Goal: Transaction & Acquisition: Purchase product/service

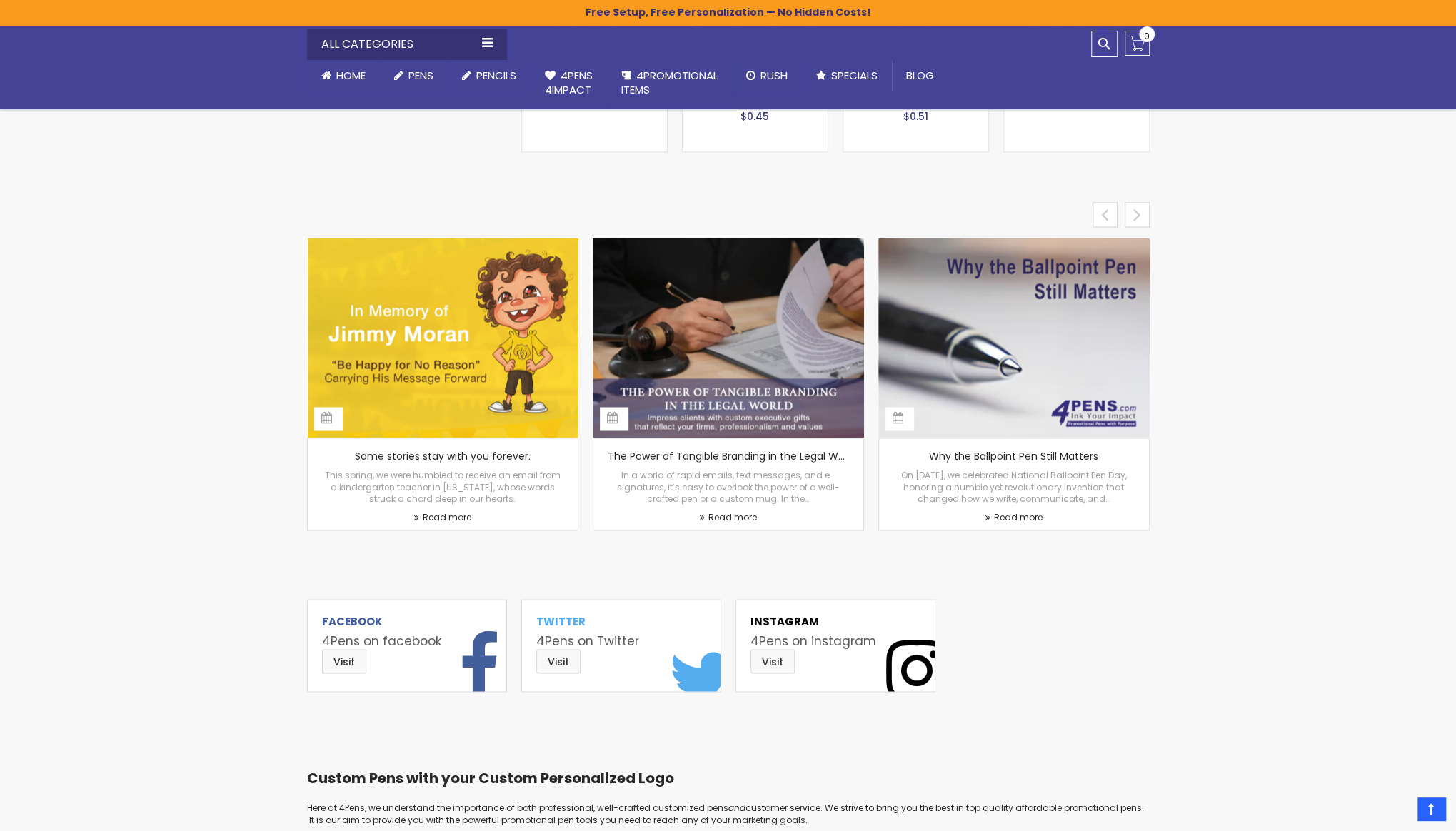
scroll to position [6096, 0]
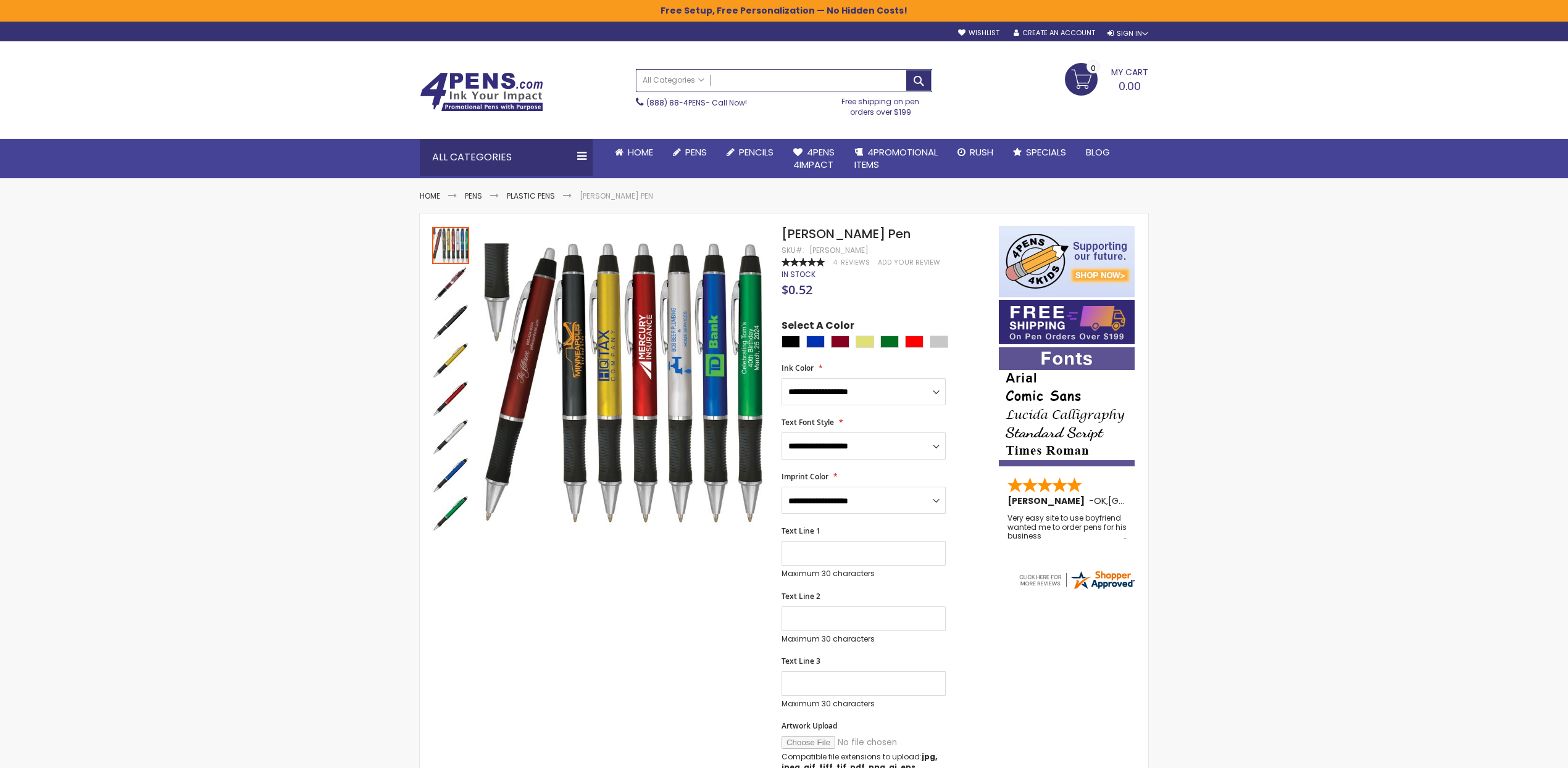
click at [733, 88] on input "Search" at bounding box center [784, 80] width 295 height 22
type input "******"
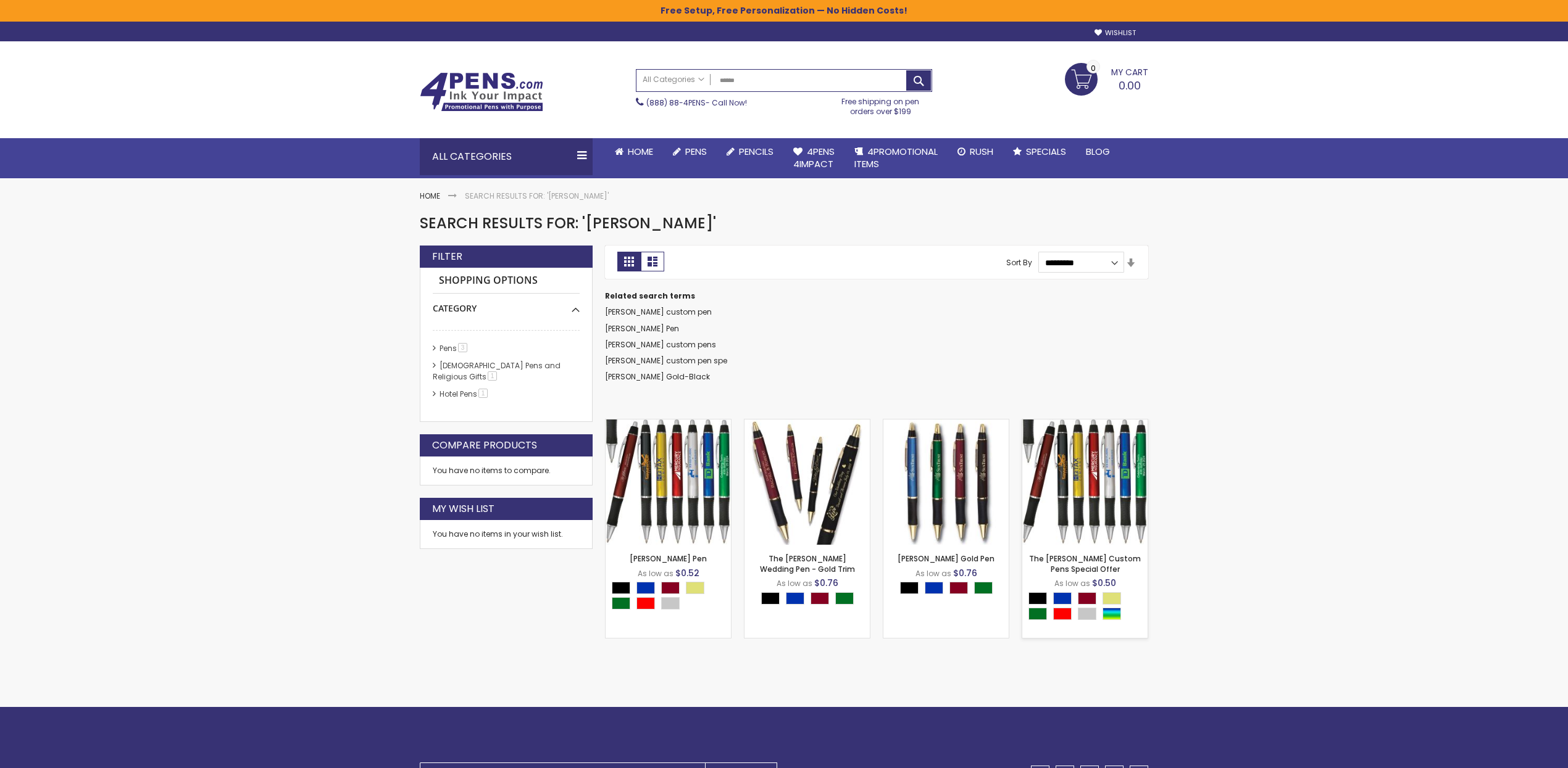
click at [1098, 466] on img at bounding box center [1085, 482] width 126 height 126
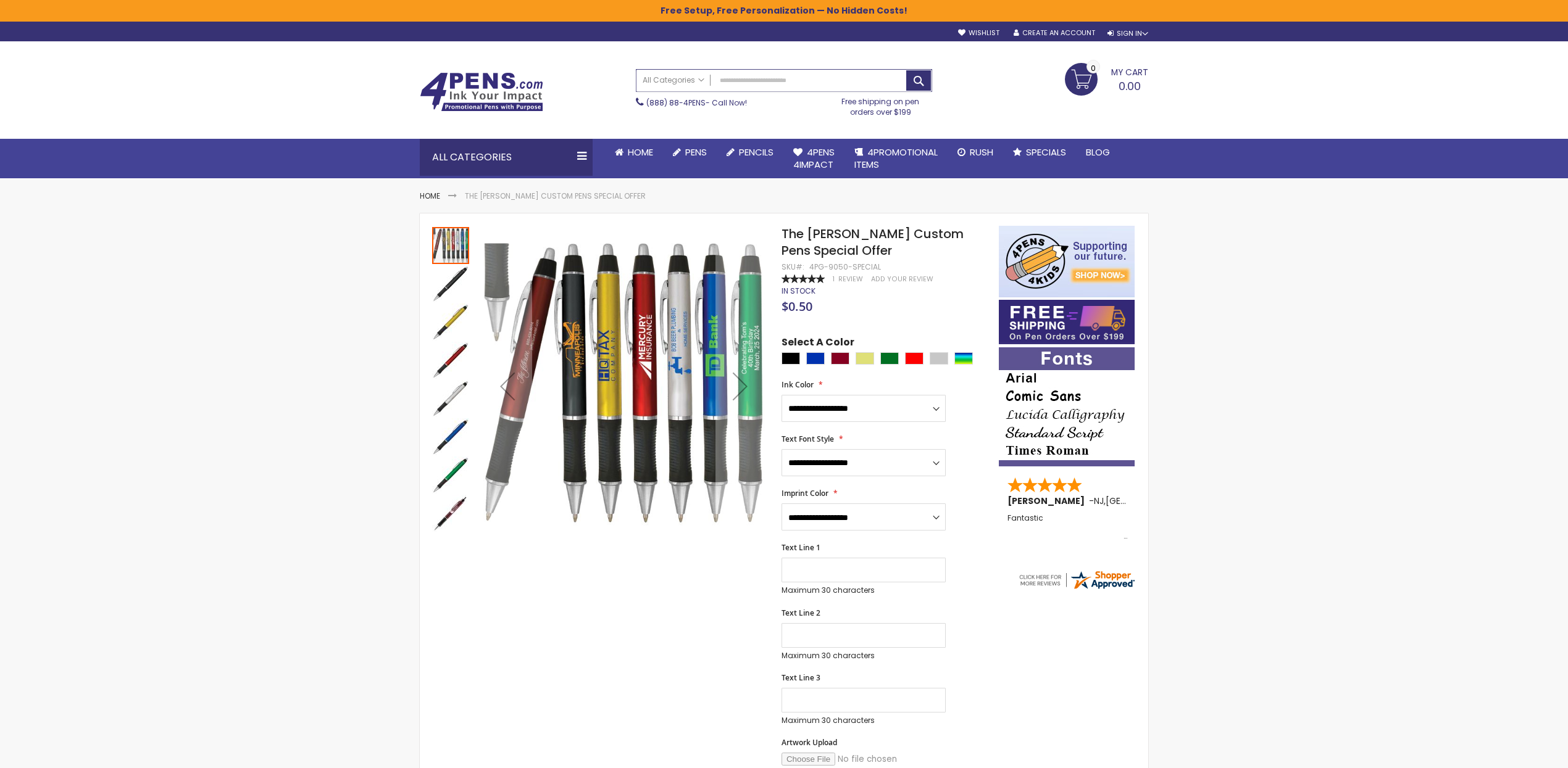
click at [773, 79] on input "Search" at bounding box center [784, 80] width 295 height 22
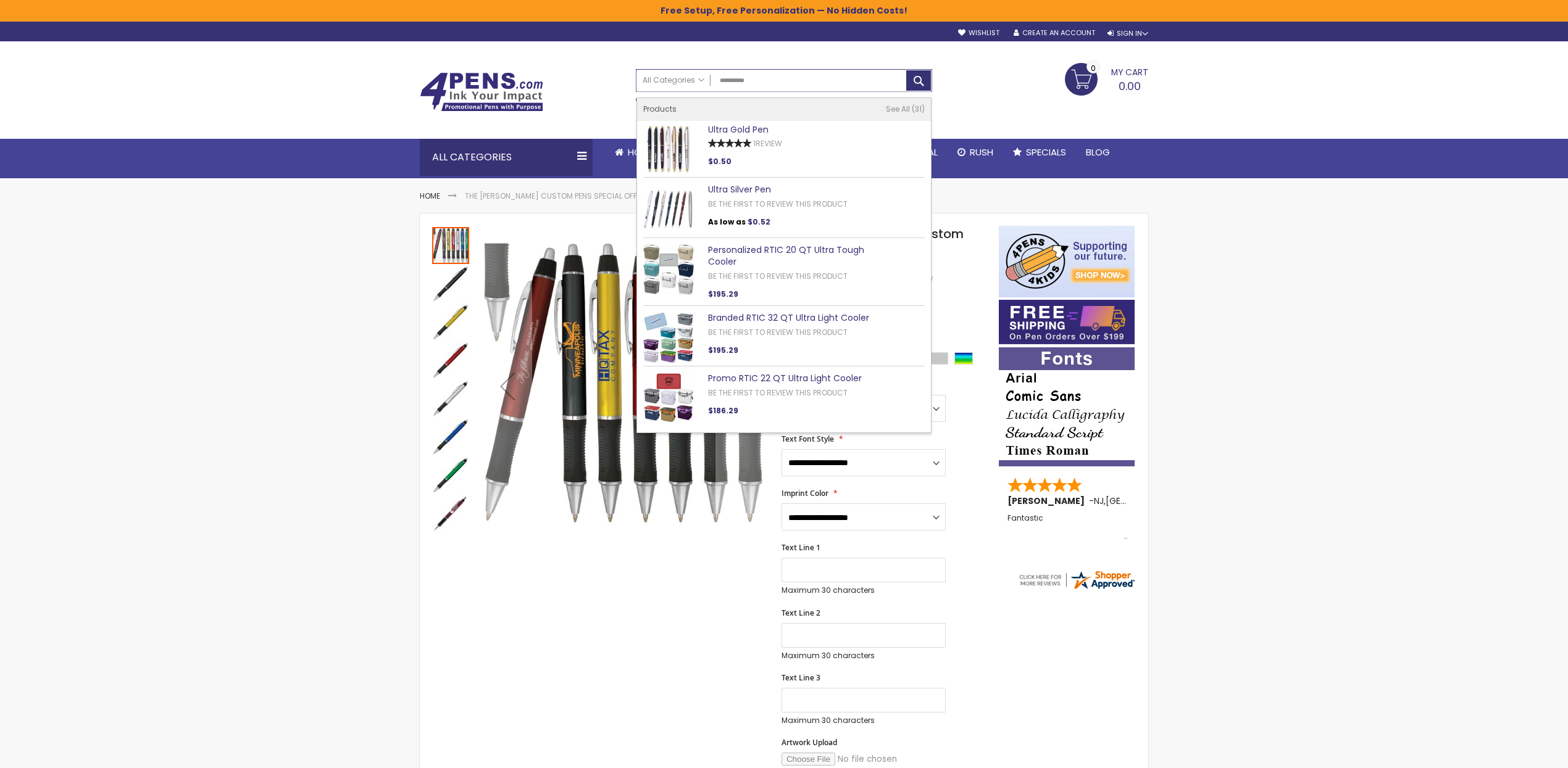
type input "**********"
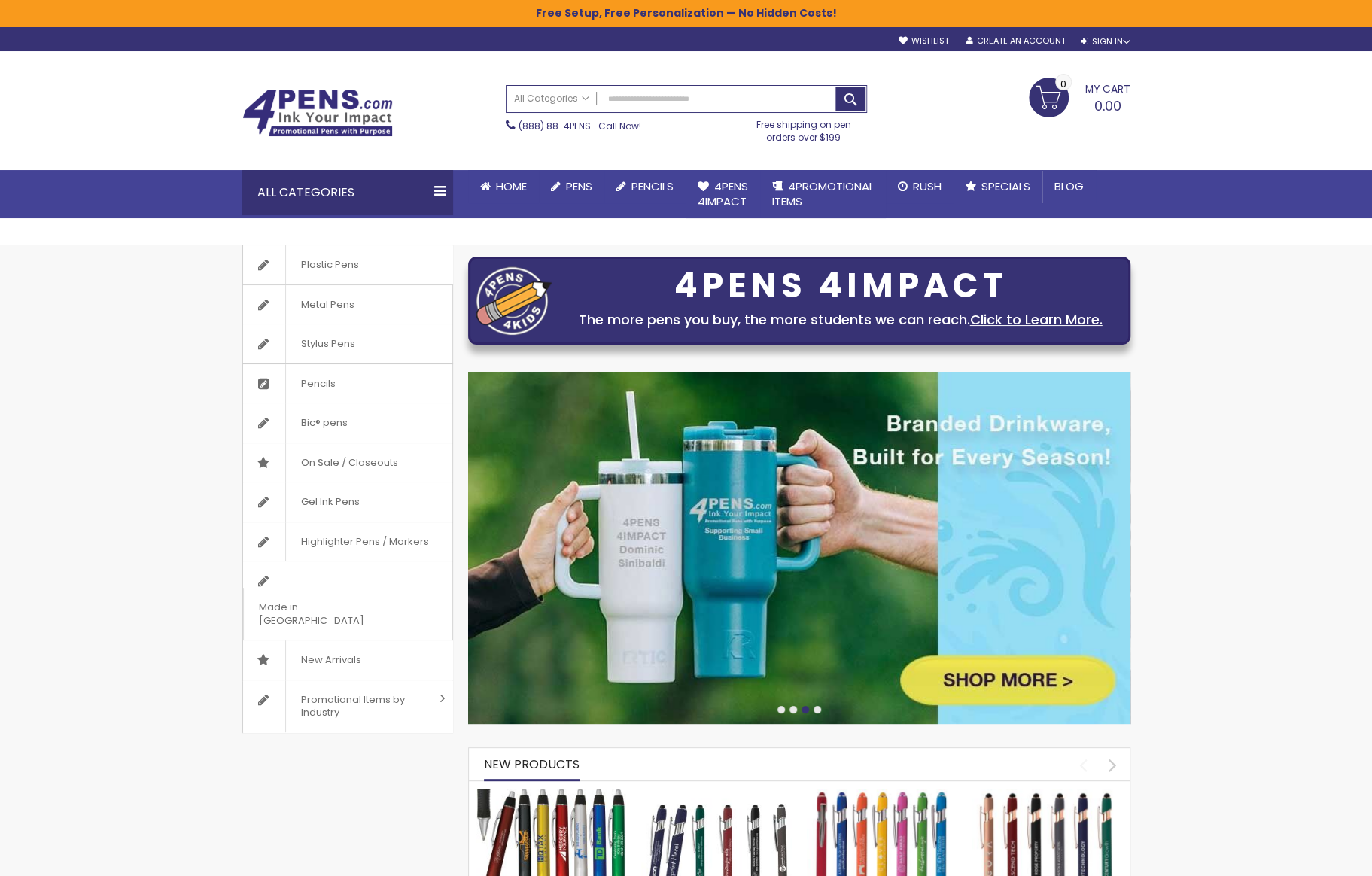
click at [816, 709] on div at bounding box center [817, 710] width 7 height 7
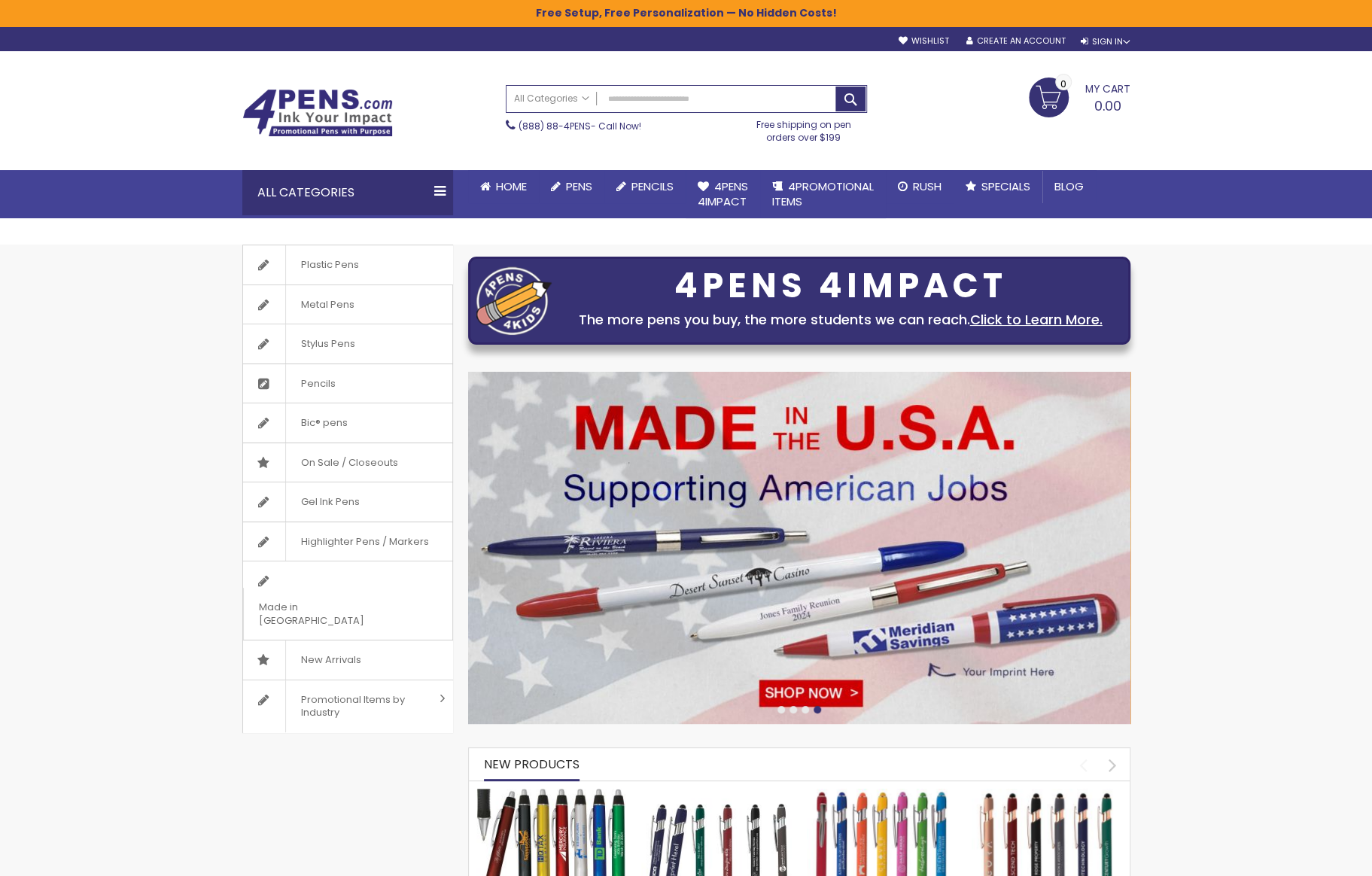
click at [802, 712] on div at bounding box center [805, 710] width 7 height 7
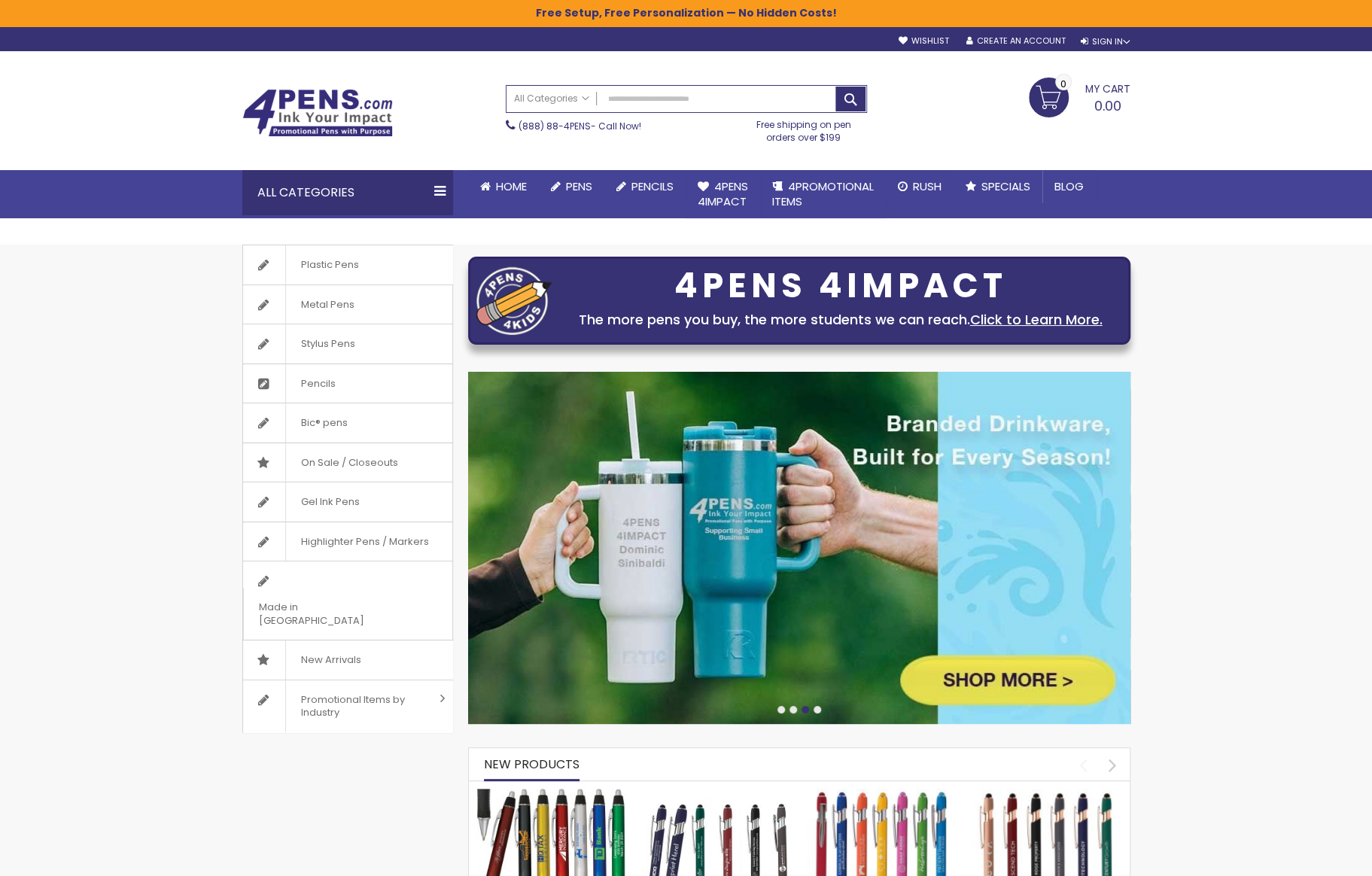
click at [792, 710] on div at bounding box center [793, 710] width 7 height 7
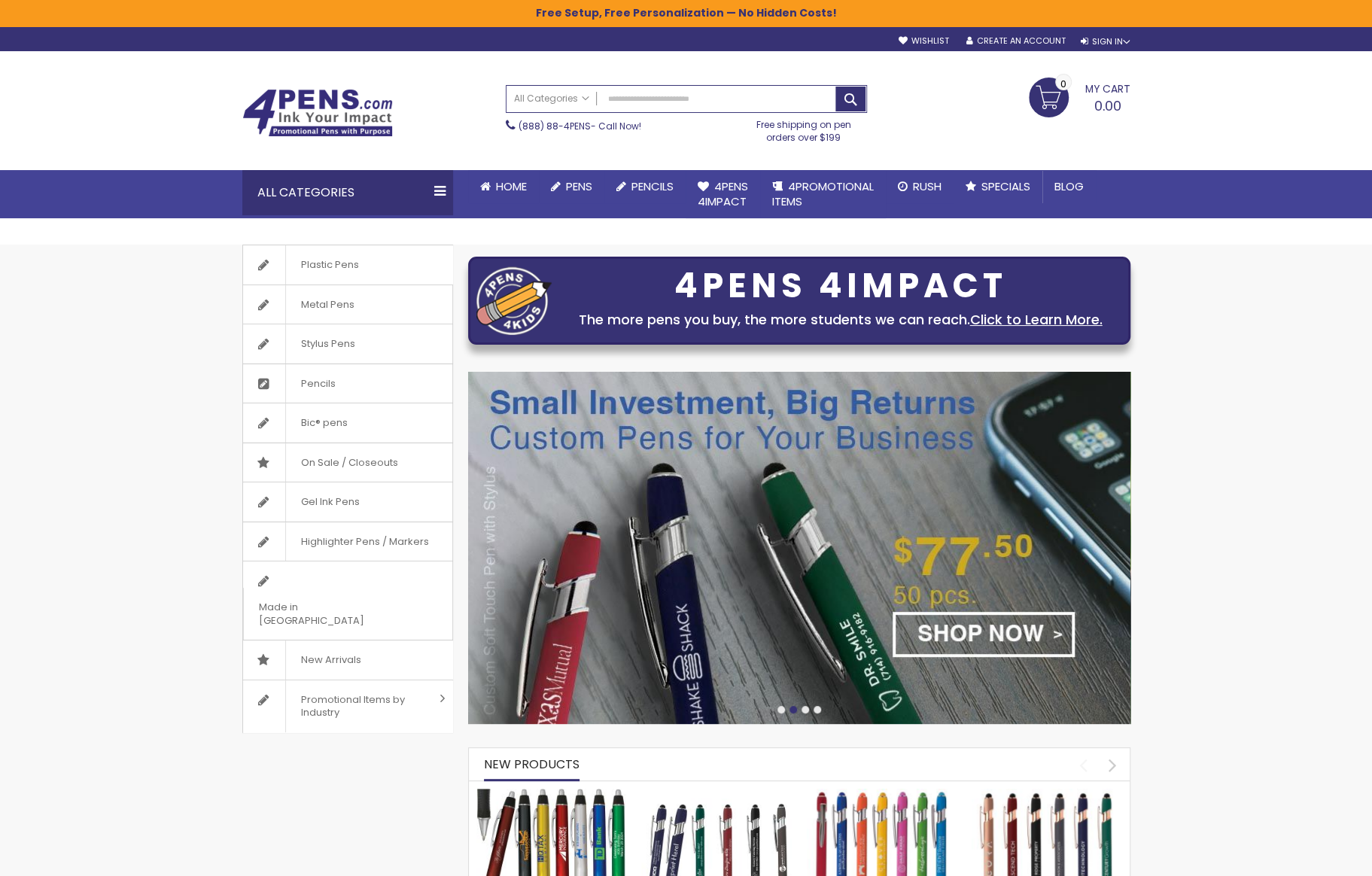
click at [825, 623] on img at bounding box center [799, 548] width 662 height 352
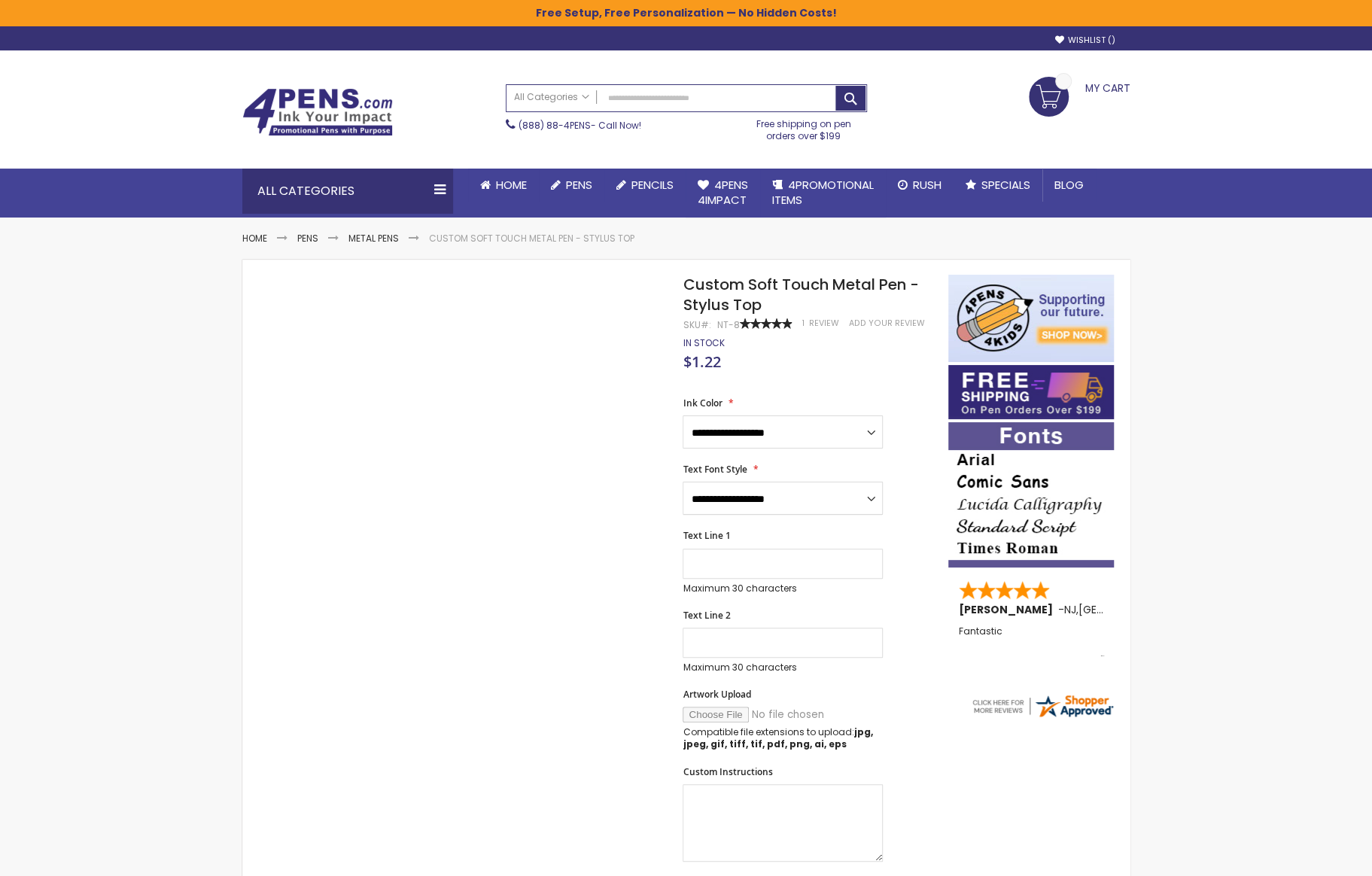
click at [352, 103] on img at bounding box center [317, 112] width 150 height 49
